Goal: Transaction & Acquisition: Book appointment/travel/reservation

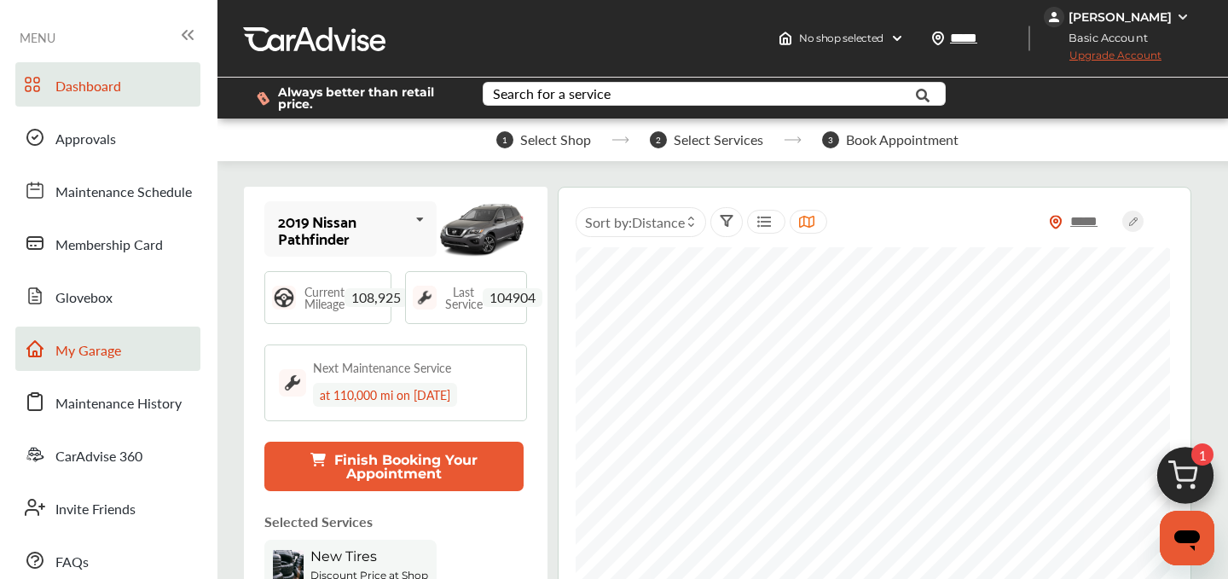
click at [84, 352] on span "My Garage" at bounding box center [88, 351] width 66 height 22
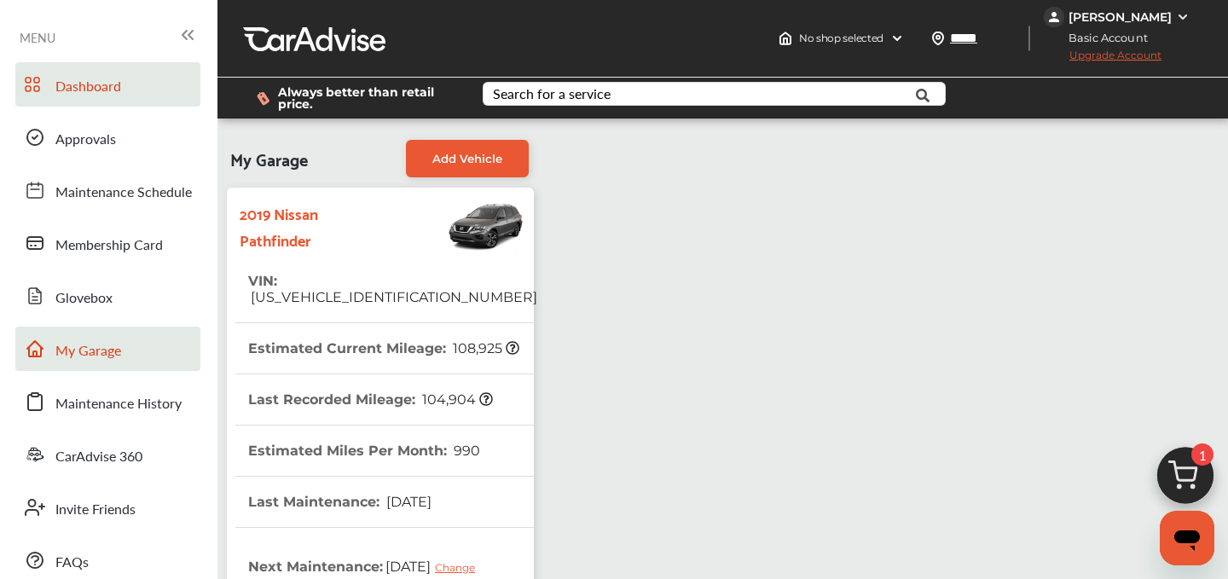
click at [103, 90] on span "Dashboard" at bounding box center [88, 87] width 66 height 22
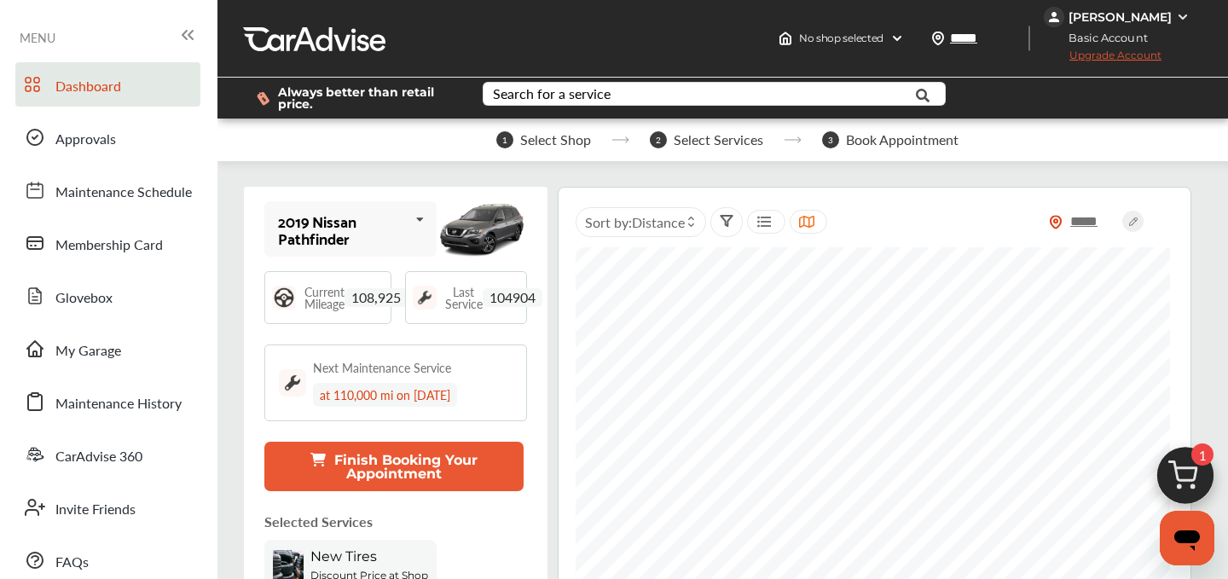
click at [1179, 488] on img at bounding box center [1185, 480] width 82 height 82
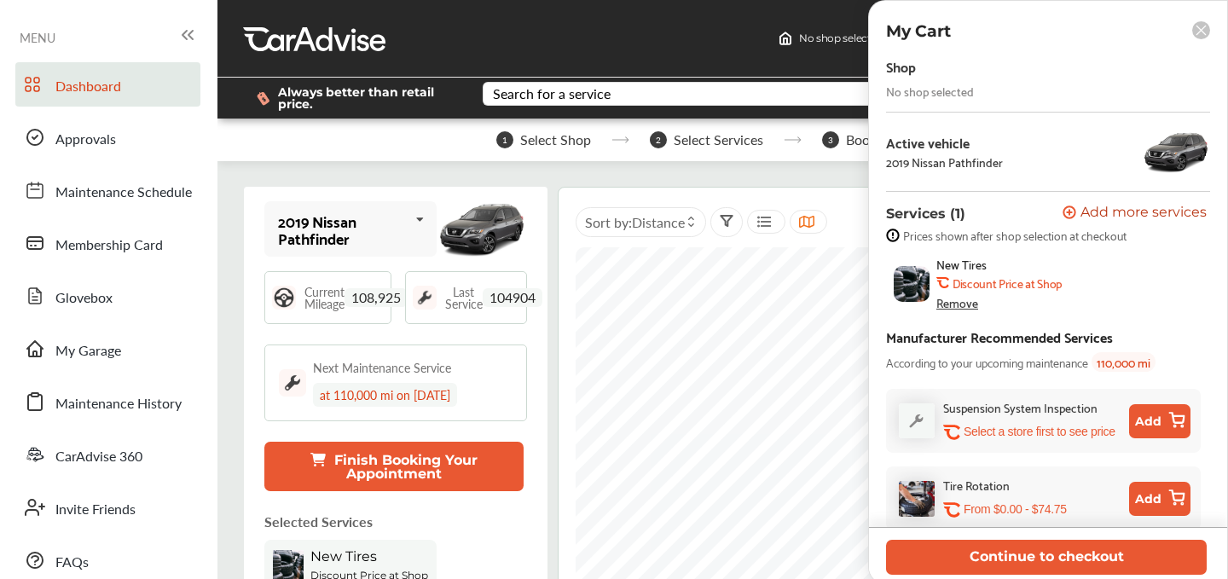
click at [952, 306] on div "Remove" at bounding box center [957, 303] width 42 height 14
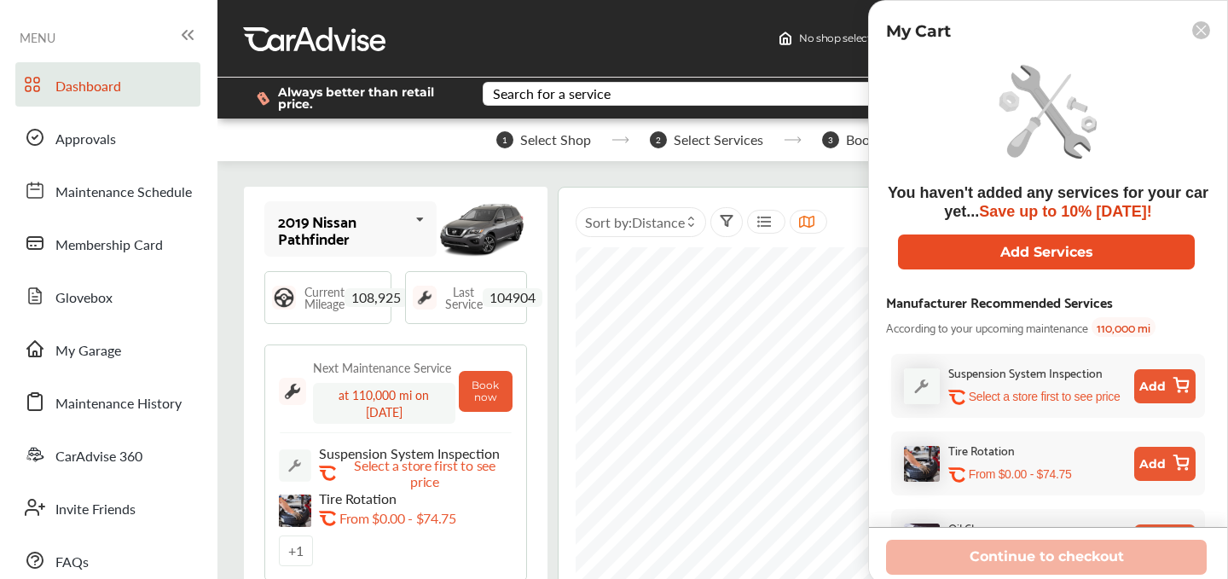
click at [1042, 251] on button "Add Services" at bounding box center [1046, 251] width 297 height 35
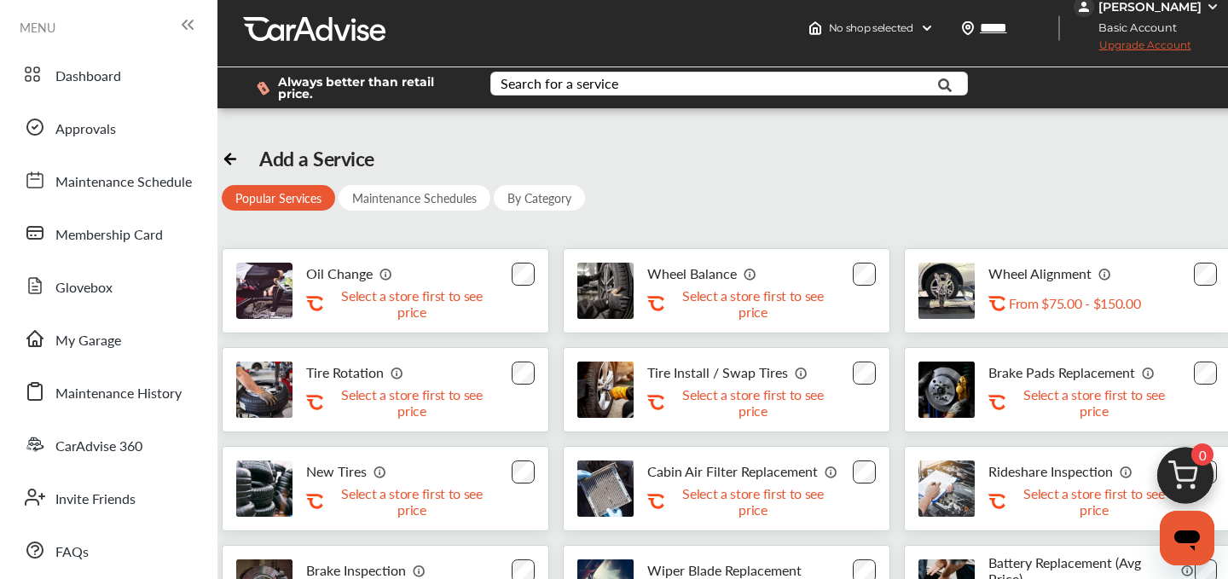
scroll to position [24, 0]
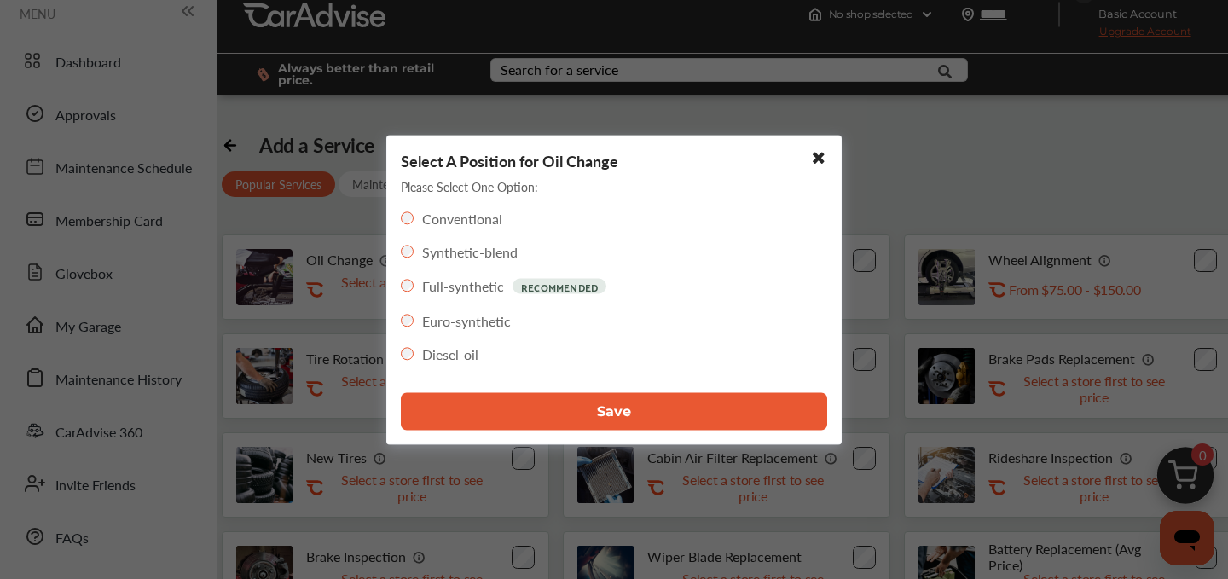
click at [635, 414] on button "Save" at bounding box center [614, 411] width 426 height 38
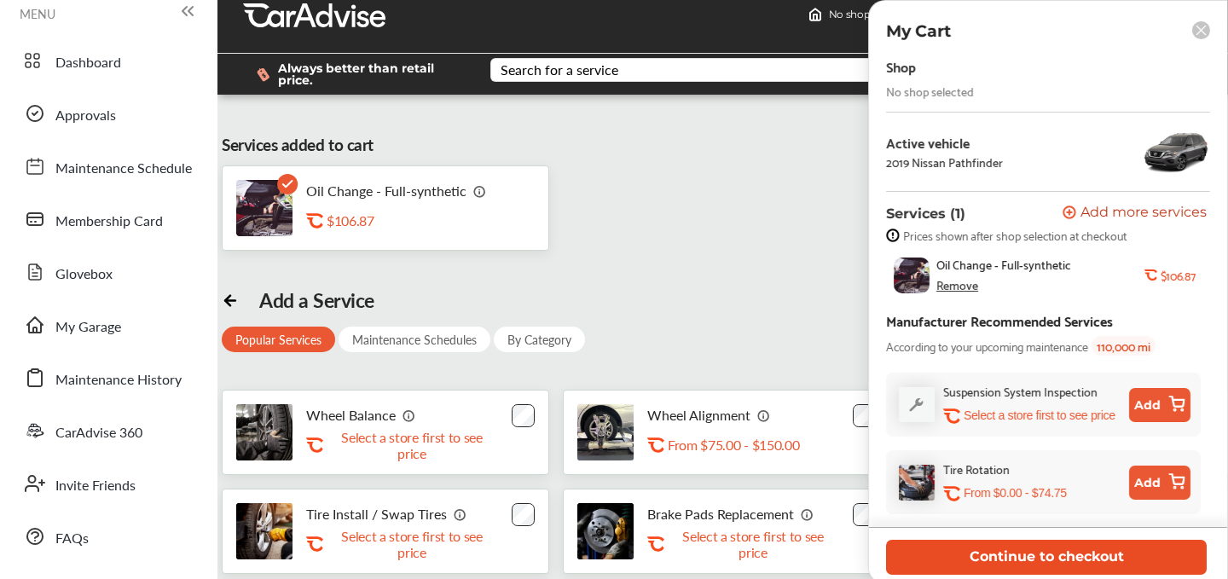
click at [1023, 562] on button "Continue to checkout" at bounding box center [1046, 557] width 321 height 35
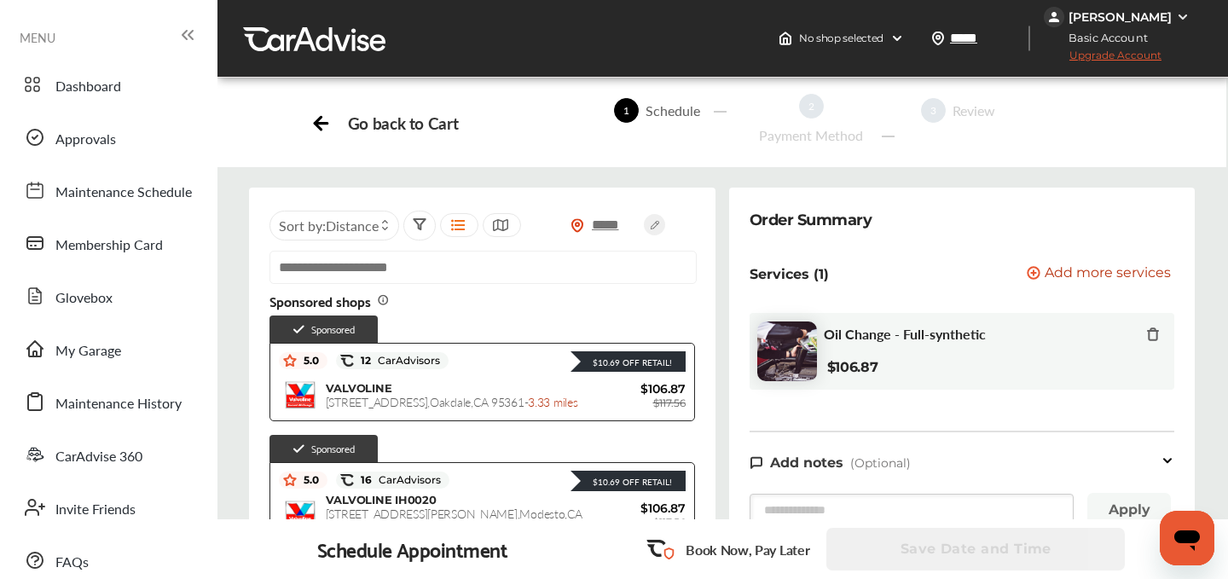
click at [383, 275] on input "text" at bounding box center [482, 267] width 427 height 33
paste input "**********"
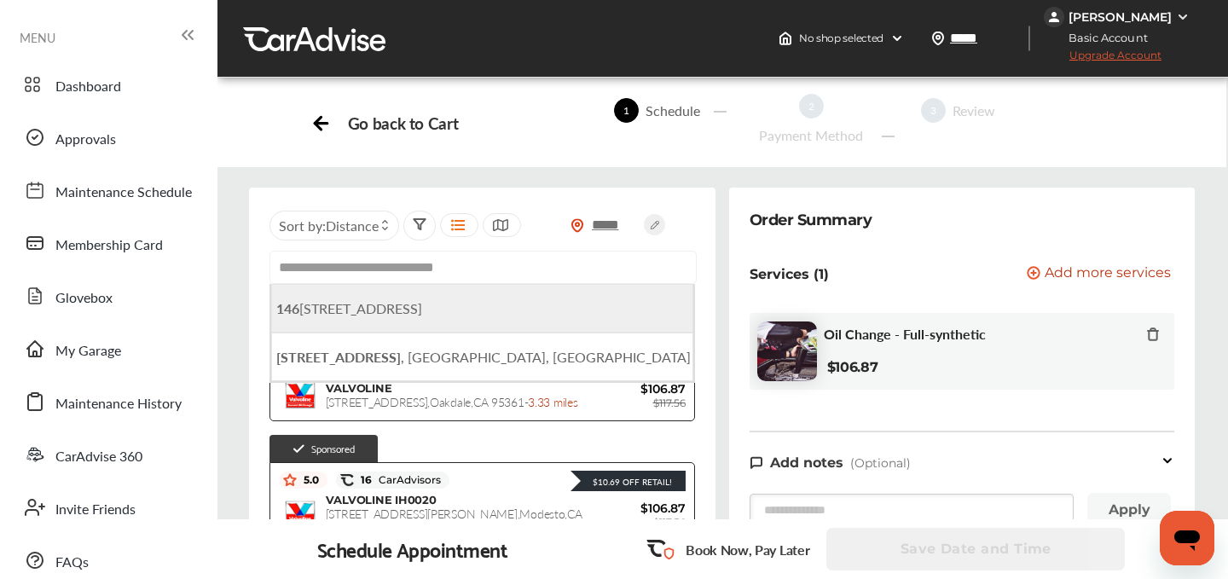
click at [377, 315] on span "[STREET_ADDRESS]" at bounding box center [349, 308] width 146 height 20
type input "**********"
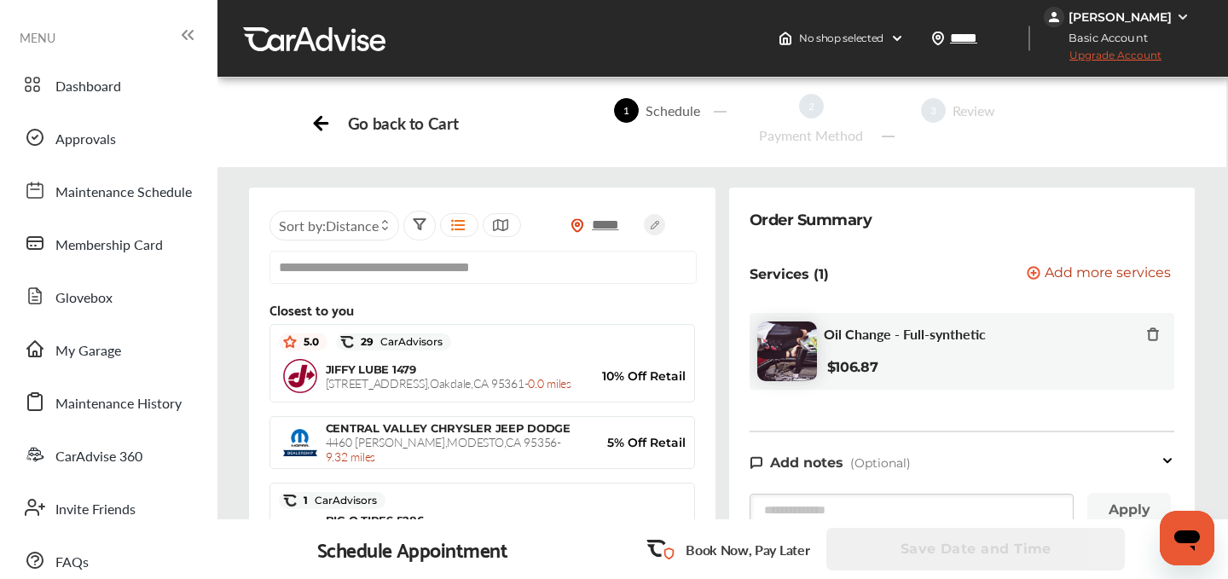
scroll to position [375, 0]
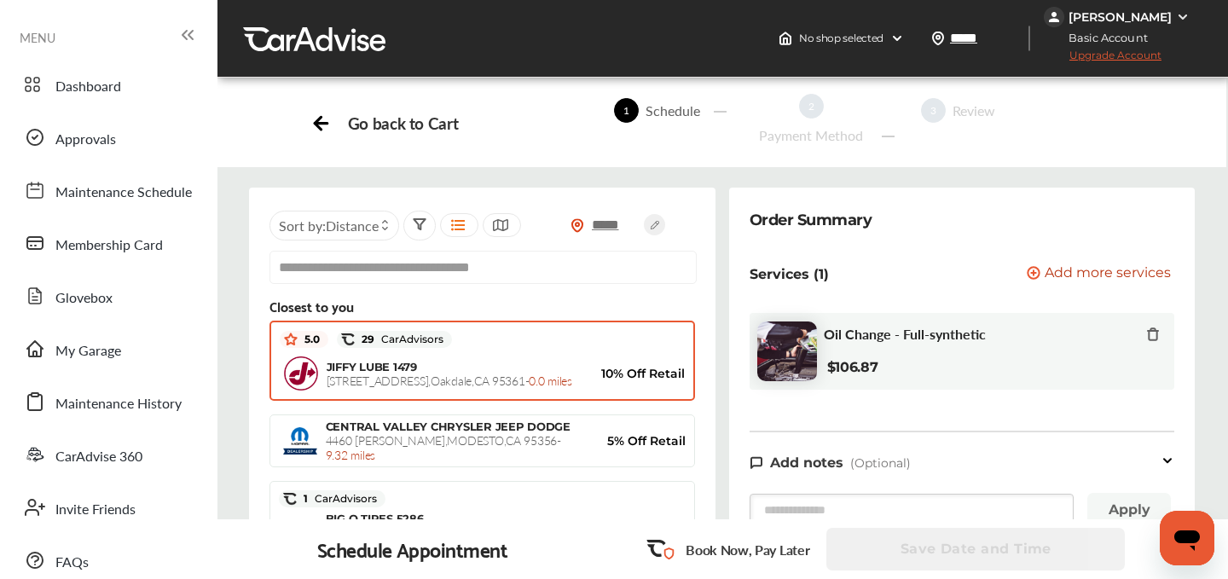
click at [418, 364] on div "JIFFY LUBE 1479 [STREET_ADDRESS] - 0.0 miles" at bounding box center [455, 374] width 256 height 28
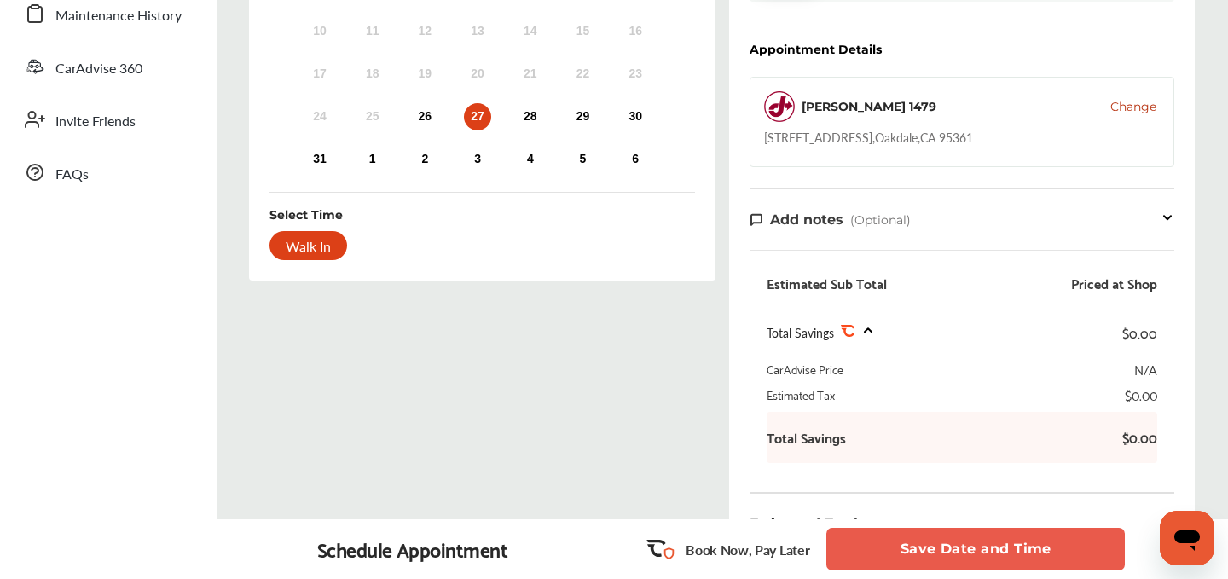
scroll to position [331, 0]
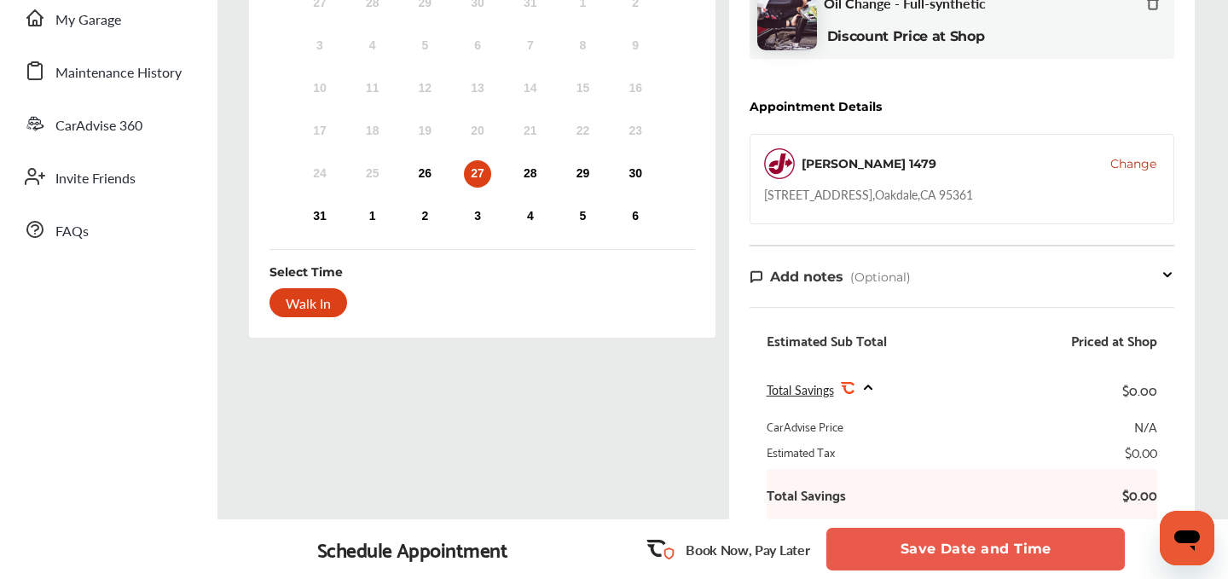
click at [290, 296] on div "Walk In" at bounding box center [308, 302] width 78 height 29
click at [298, 294] on div "Walk In" at bounding box center [308, 302] width 78 height 29
click at [987, 553] on button "Save Date and Time" at bounding box center [975, 549] width 298 height 43
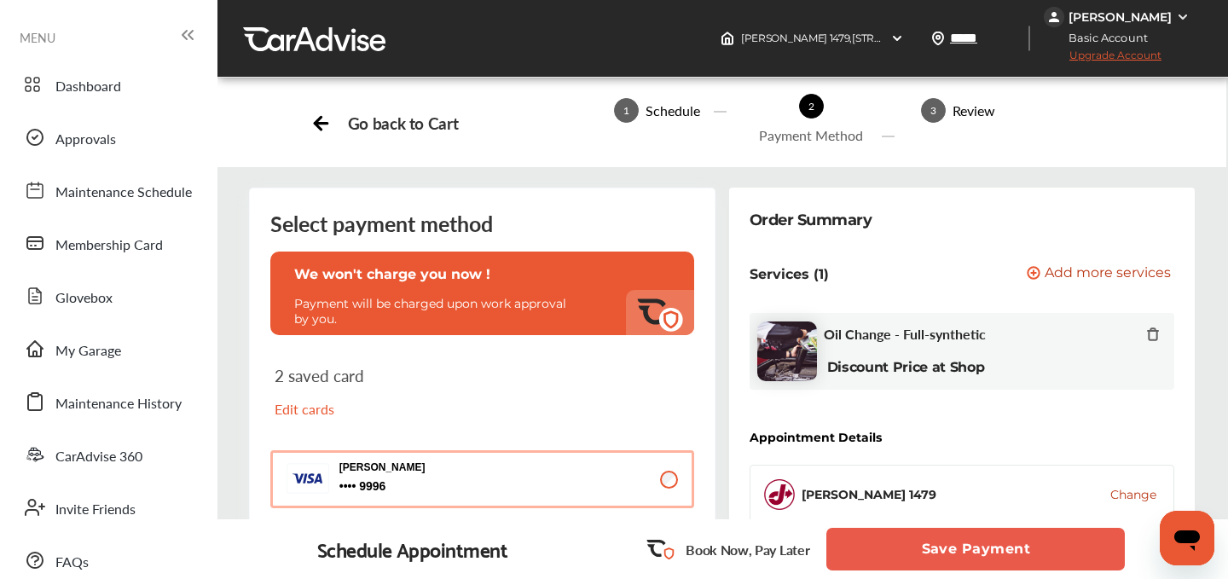
click at [933, 544] on button "Save Payment" at bounding box center [975, 549] width 298 height 43
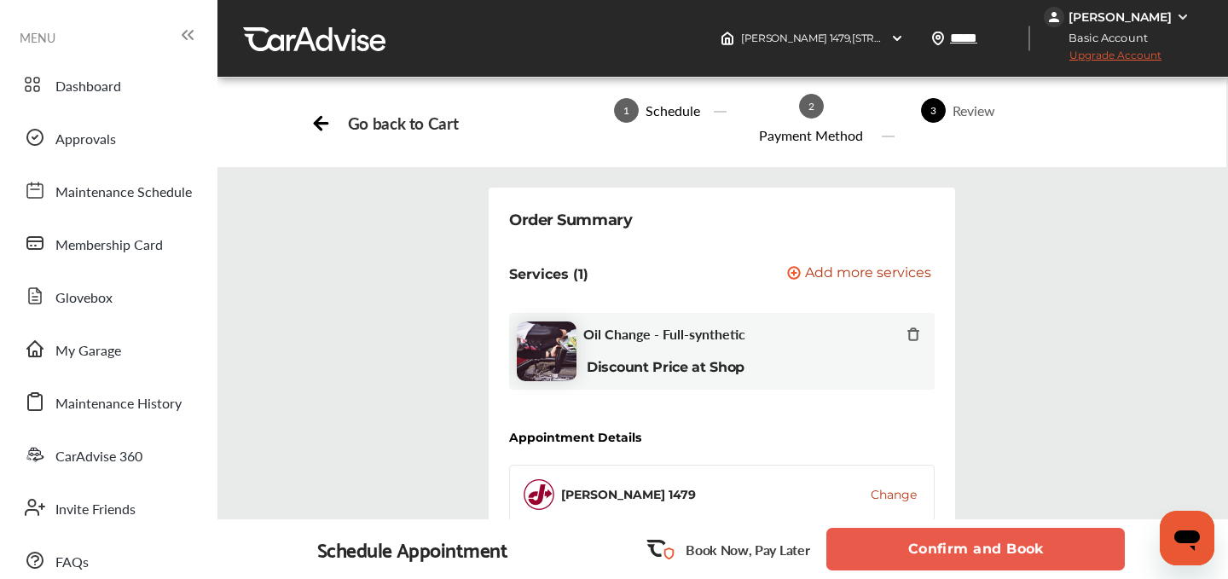
click at [941, 552] on button "Confirm and Book" at bounding box center [975, 549] width 298 height 43
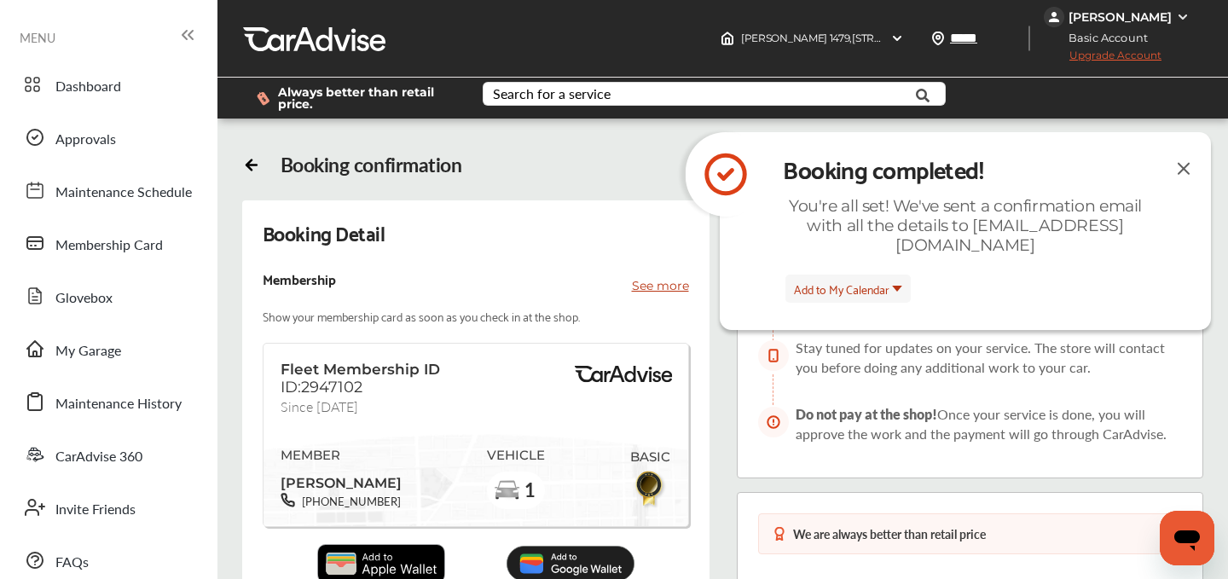
click at [1178, 171] on img at bounding box center [1183, 168] width 20 height 21
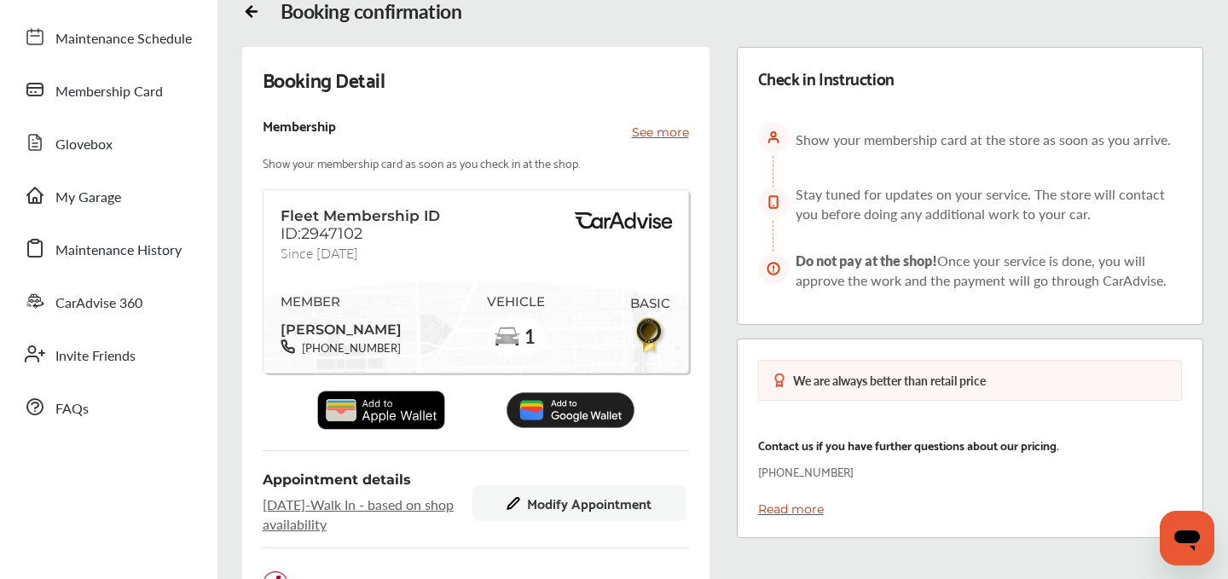
scroll to position [205, 0]
